Goal: Task Accomplishment & Management: Use online tool/utility

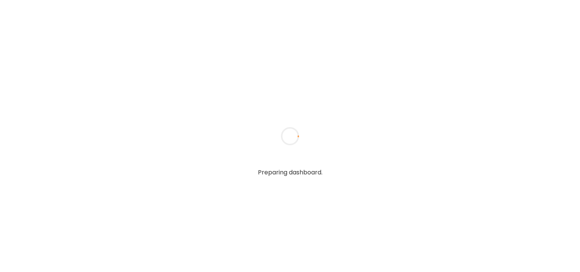
type textarea "**********"
type input "**********"
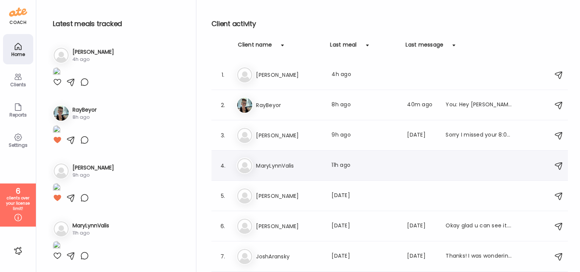
scroll to position [56, 0]
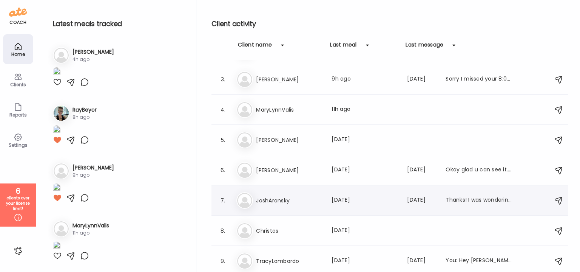
type input "**********"
click at [296, 199] on h3 "JoshAransky" at bounding box center [289, 200] width 66 height 9
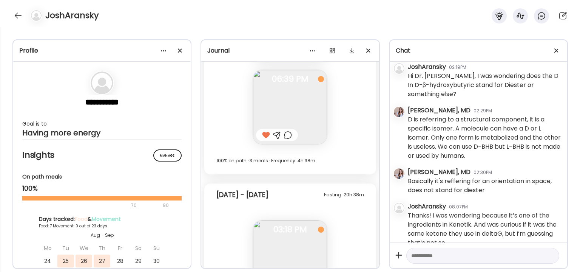
scroll to position [5336, 0]
click at [164, 53] on div at bounding box center [163, 50] width 15 height 15
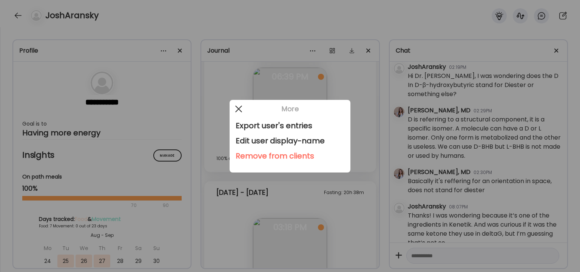
click at [239, 110] on div at bounding box center [238, 108] width 15 height 15
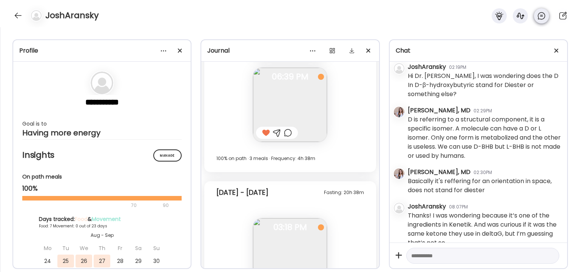
click at [541, 19] on icon at bounding box center [541, 15] width 7 height 7
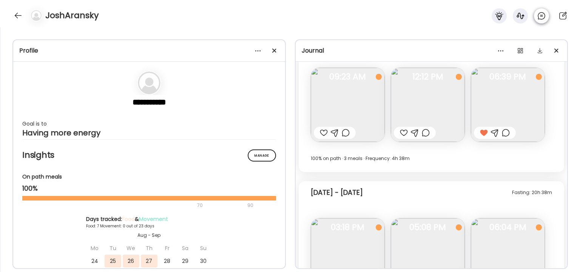
click at [541, 19] on icon at bounding box center [541, 15] width 7 height 7
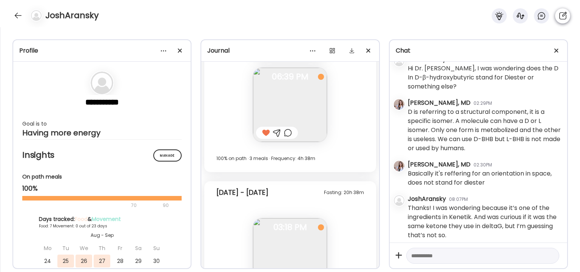
scroll to position [811, 0]
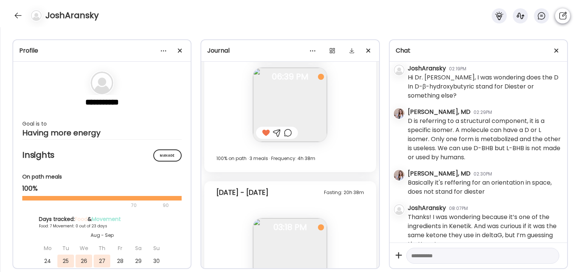
click at [565, 18] on icon at bounding box center [562, 15] width 9 height 9
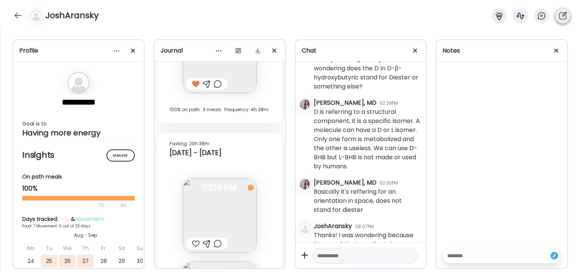
scroll to position [947, 0]
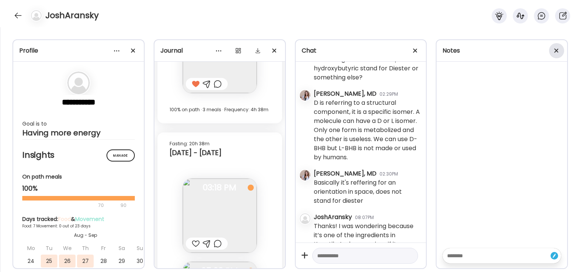
click at [558, 48] on span at bounding box center [557, 50] width 4 height 4
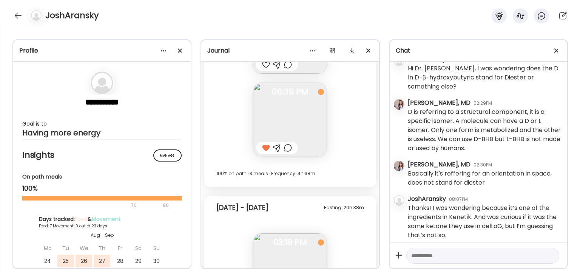
scroll to position [811, 0]
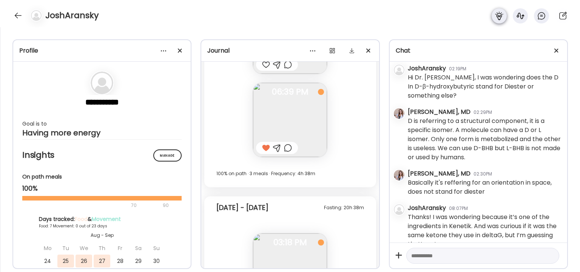
click at [498, 15] on icon at bounding box center [499, 15] width 9 height 9
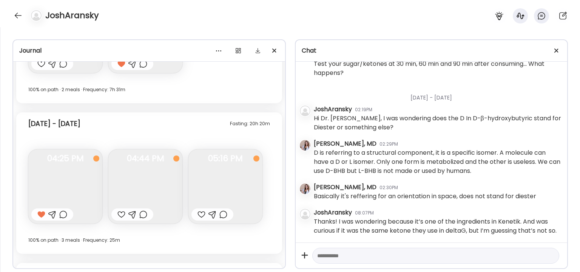
scroll to position [3160, 0]
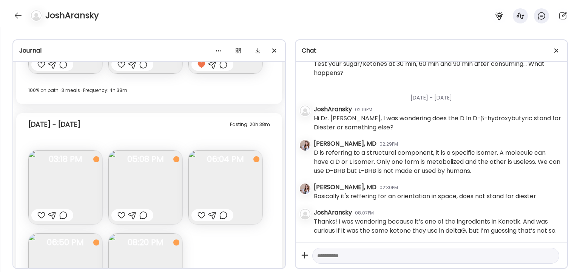
drag, startPoint x: 307, startPoint y: 235, endPoint x: 287, endPoint y: 227, distance: 21.5
click at [287, 227] on div "**********" at bounding box center [290, 149] width 580 height 244
click at [68, 13] on h4 "JoshAransky" at bounding box center [71, 15] width 53 height 12
click at [19, 17] on div at bounding box center [18, 15] width 12 height 12
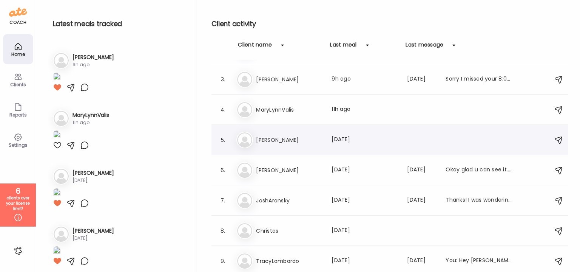
scroll to position [0, 0]
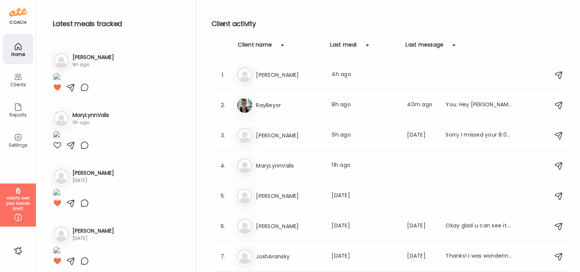
click at [22, 77] on icon at bounding box center [18, 76] width 9 height 9
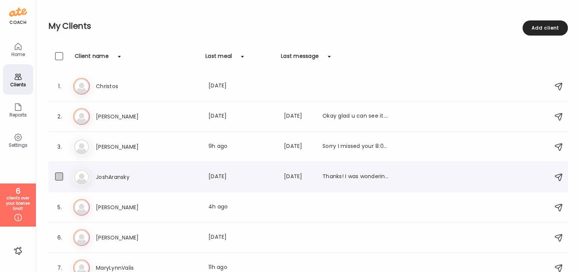
click at [58, 179] on span at bounding box center [59, 176] width 8 height 8
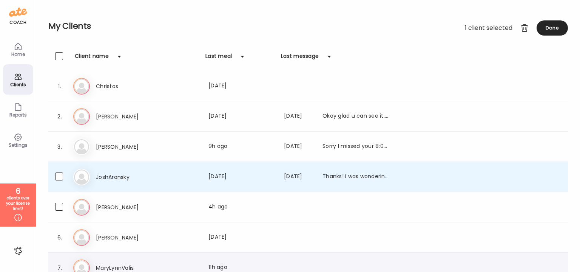
scroll to position [1, 0]
click at [23, 102] on div "Reports" at bounding box center [18, 109] width 30 height 30
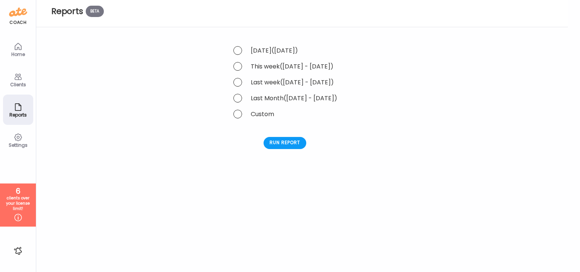
click at [22, 80] on icon at bounding box center [18, 76] width 9 height 9
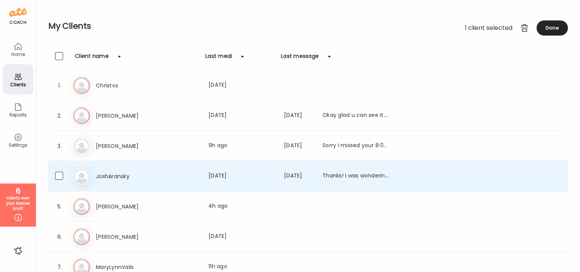
click at [18, 53] on div "Home" at bounding box center [18, 54] width 27 height 5
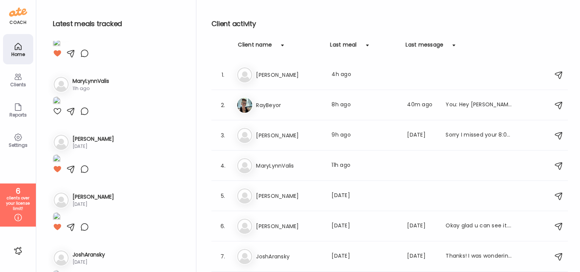
scroll to position [0, 0]
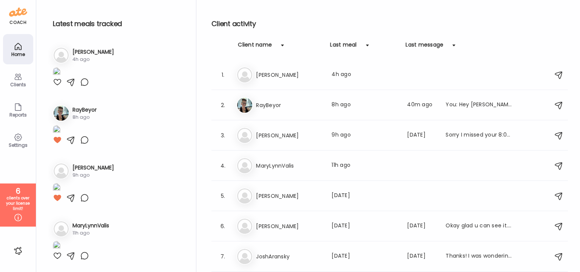
click at [26, 119] on div "Reports" at bounding box center [18, 109] width 30 height 30
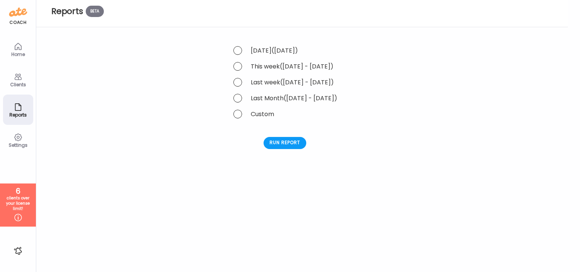
click at [26, 87] on div "Clients" at bounding box center [18, 79] width 30 height 30
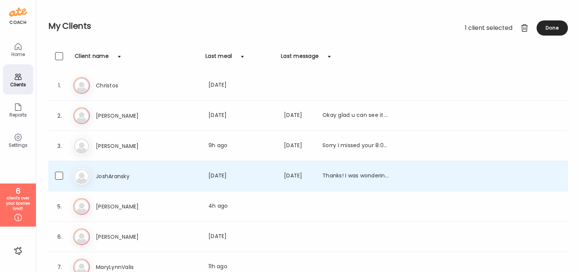
click at [28, 52] on div "Home" at bounding box center [18, 54] width 27 height 5
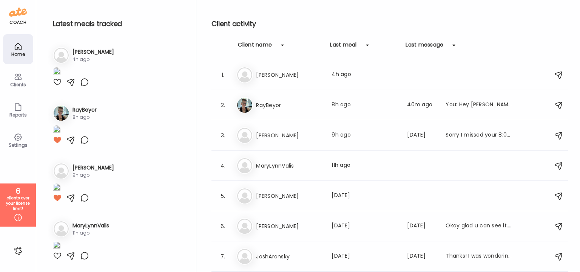
click at [21, 253] on div at bounding box center [18, 250] width 12 height 12
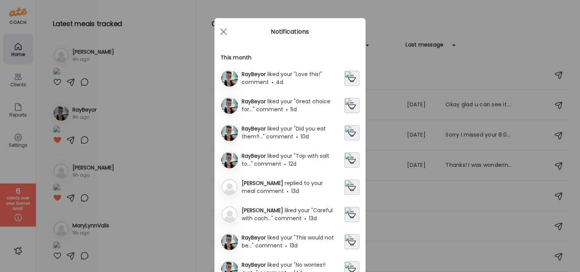
click at [14, 249] on div "Ate Coach Dashboard Wahoo! It’s official Take a moment to set up your Coach Pro…" at bounding box center [290, 136] width 580 height 272
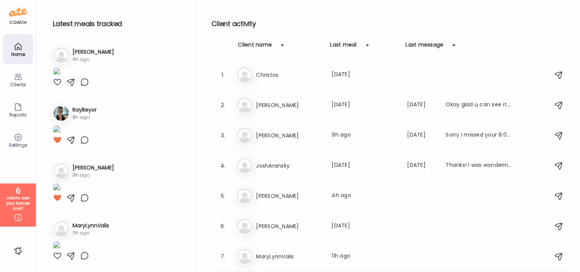
click at [14, 249] on div at bounding box center [18, 250] width 12 height 12
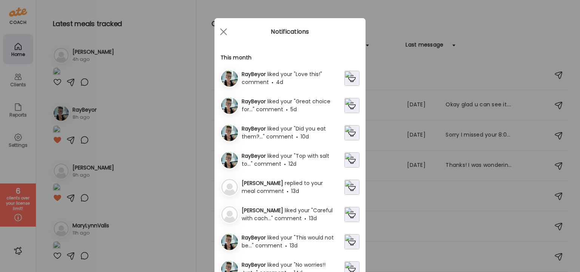
click at [18, 133] on div "Ate Coach Dashboard Wahoo! It’s official Take a moment to set up your Coach Pro…" at bounding box center [290, 136] width 580 height 272
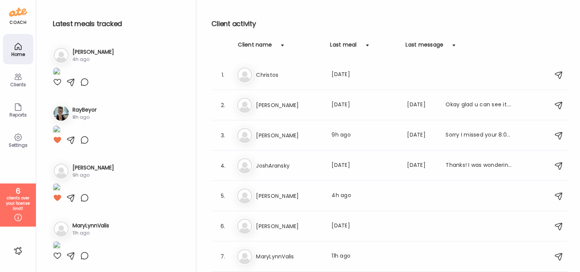
click at [18, 133] on icon at bounding box center [18, 137] width 9 height 9
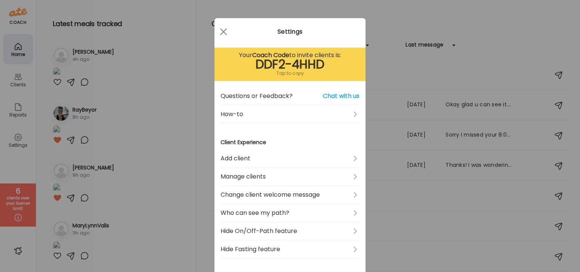
click at [27, 103] on div "Ate Coach Dashboard Wahoo! It’s official Take a moment to set up your Coach Pro…" at bounding box center [290, 136] width 580 height 272
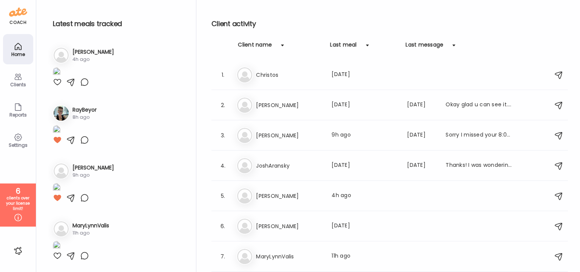
click at [27, 103] on div "Reports" at bounding box center [18, 109] width 30 height 30
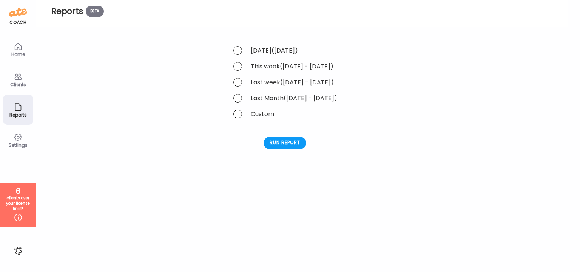
click at [277, 101] on div "Last Month ([DATE] - [DATE])" at bounding box center [285, 98] width 105 height 10
click at [270, 99] on div "Last Month ([DATE] - [DATE])" at bounding box center [285, 98] width 105 height 10
click at [241, 101] on div "Last Month ([DATE] - [DATE])" at bounding box center [285, 98] width 105 height 10
click at [237, 99] on span at bounding box center [237, 98] width 9 height 9
click at [282, 151] on div "Run report" at bounding box center [285, 143] width 105 height 18
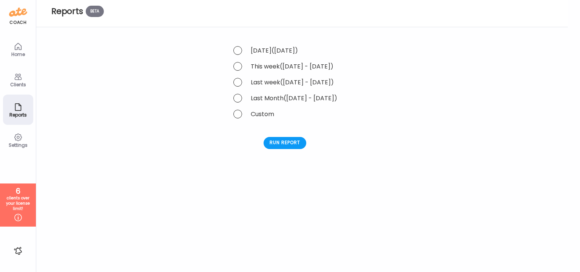
drag, startPoint x: 277, startPoint y: 146, endPoint x: 273, endPoint y: 122, distance: 24.1
click at [273, 122] on div "**********" at bounding box center [285, 158] width 105 height 226
click at [289, 142] on div "Run report" at bounding box center [285, 143] width 43 height 12
